Goal: Transaction & Acquisition: Book appointment/travel/reservation

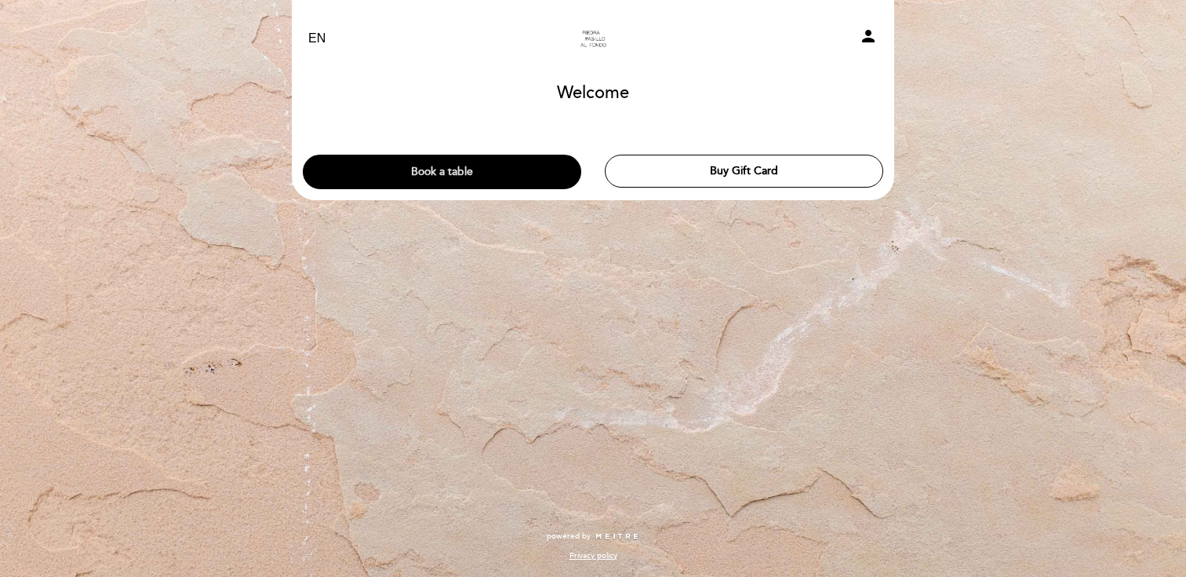
click at [490, 174] on button "Book a table" at bounding box center [442, 172] width 278 height 35
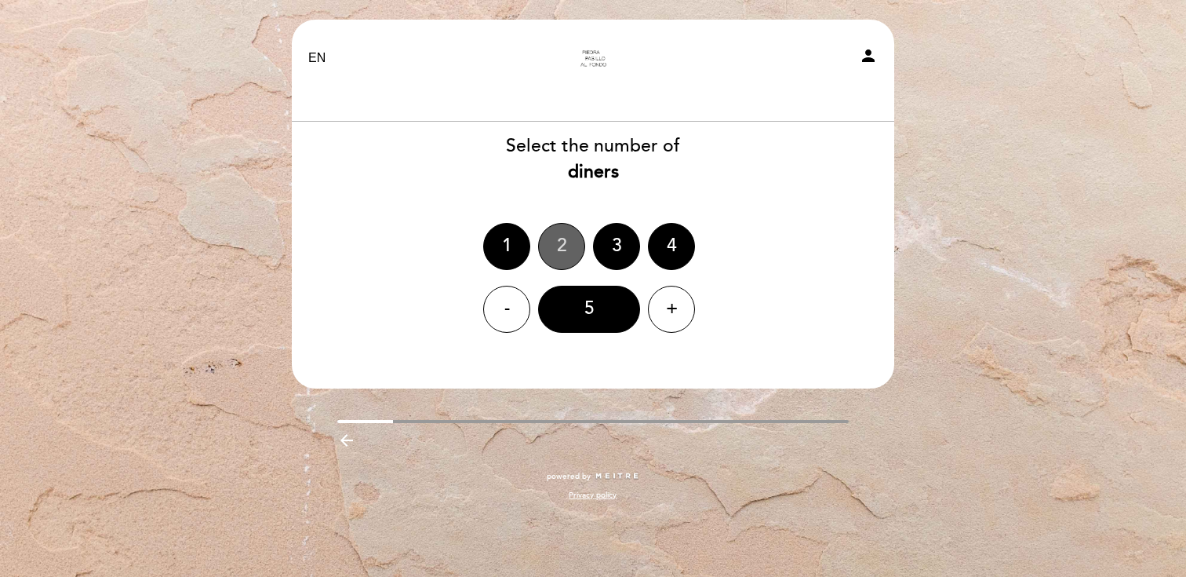
click at [568, 249] on div "2" at bounding box center [561, 246] width 47 height 47
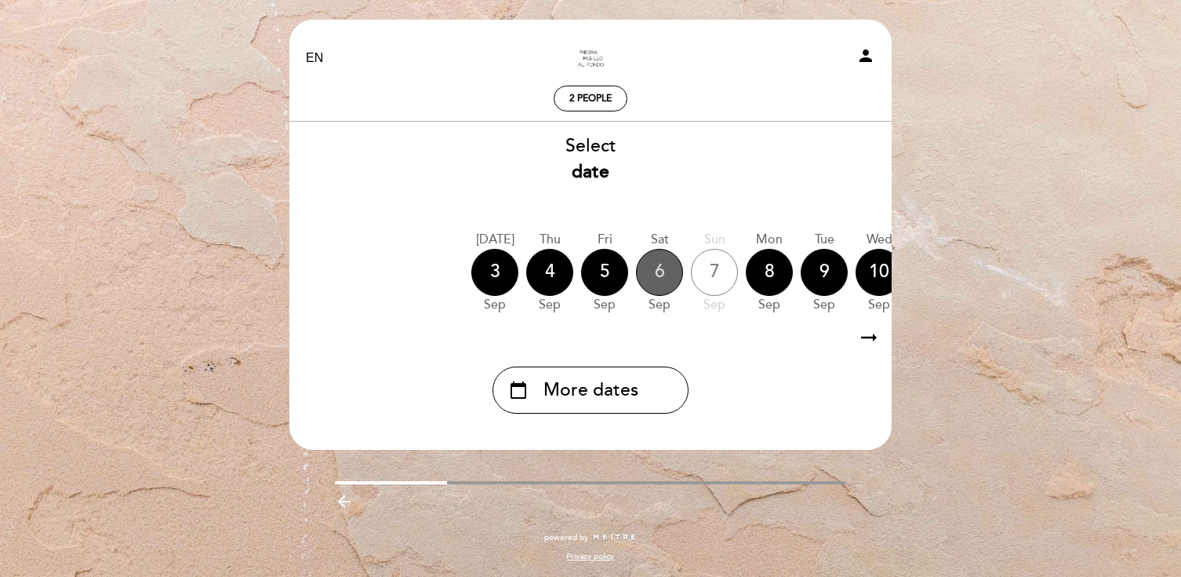
click at [660, 275] on div "6" at bounding box center [659, 272] width 47 height 47
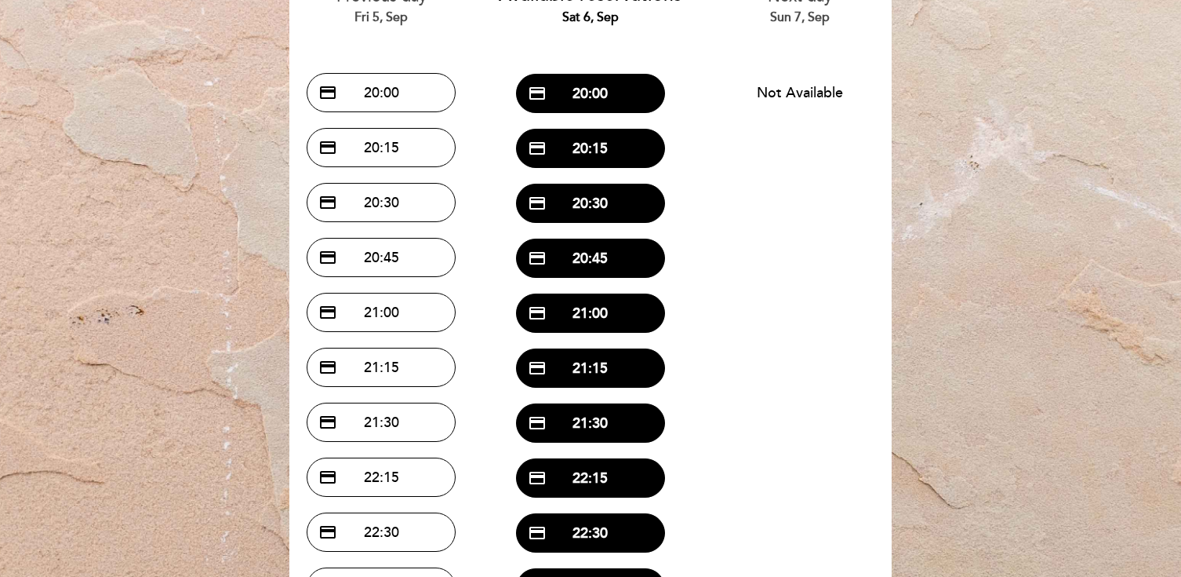
scroll to position [142, 0]
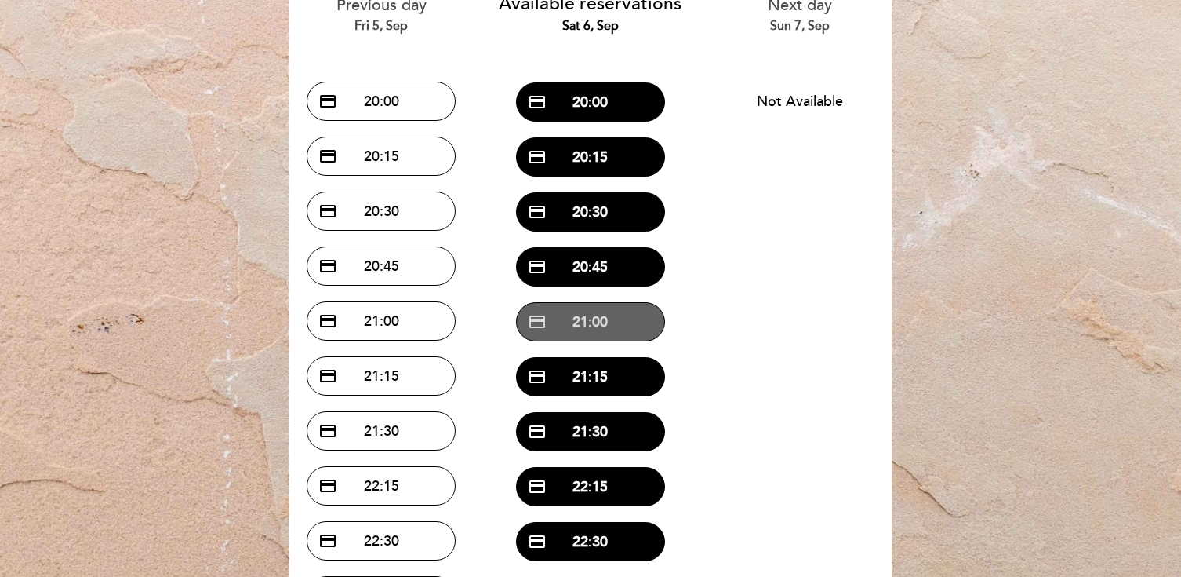
click at [607, 323] on button "credit_card 21:00" at bounding box center [590, 321] width 149 height 39
